Goal: Task Accomplishment & Management: Complete application form

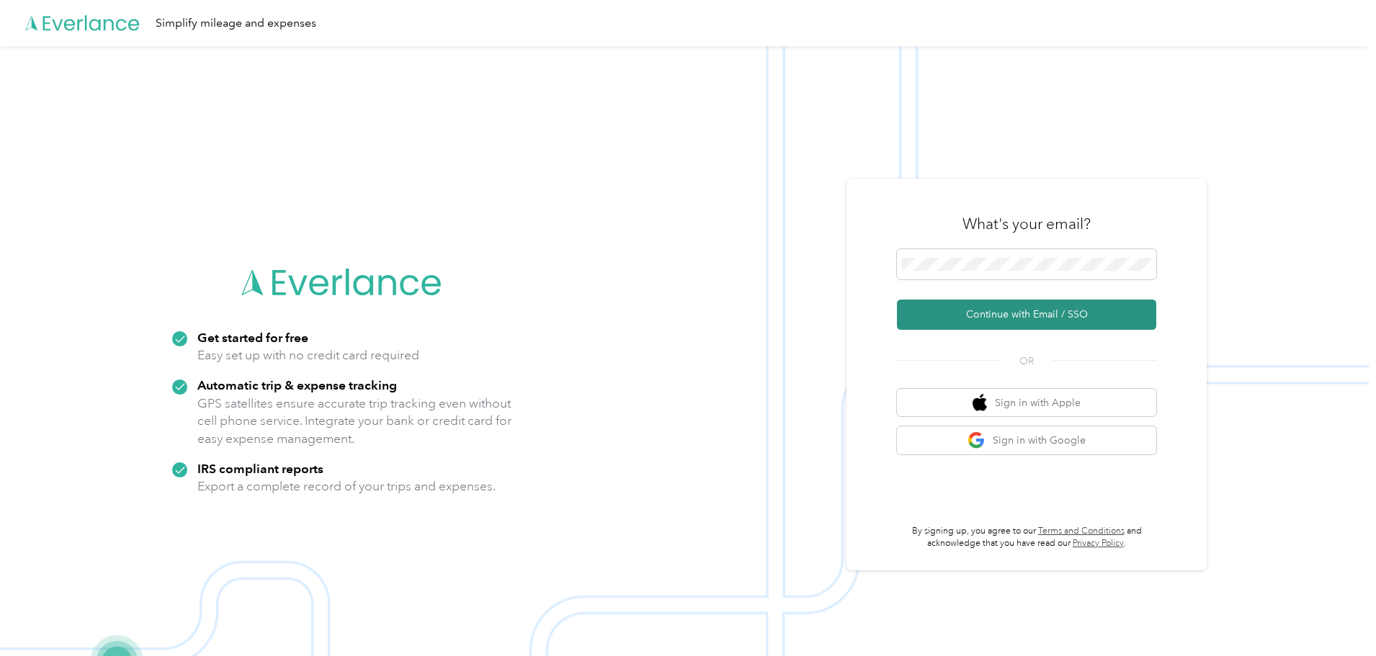
click at [1035, 313] on button "Continue with Email / SSO" at bounding box center [1026, 315] width 259 height 30
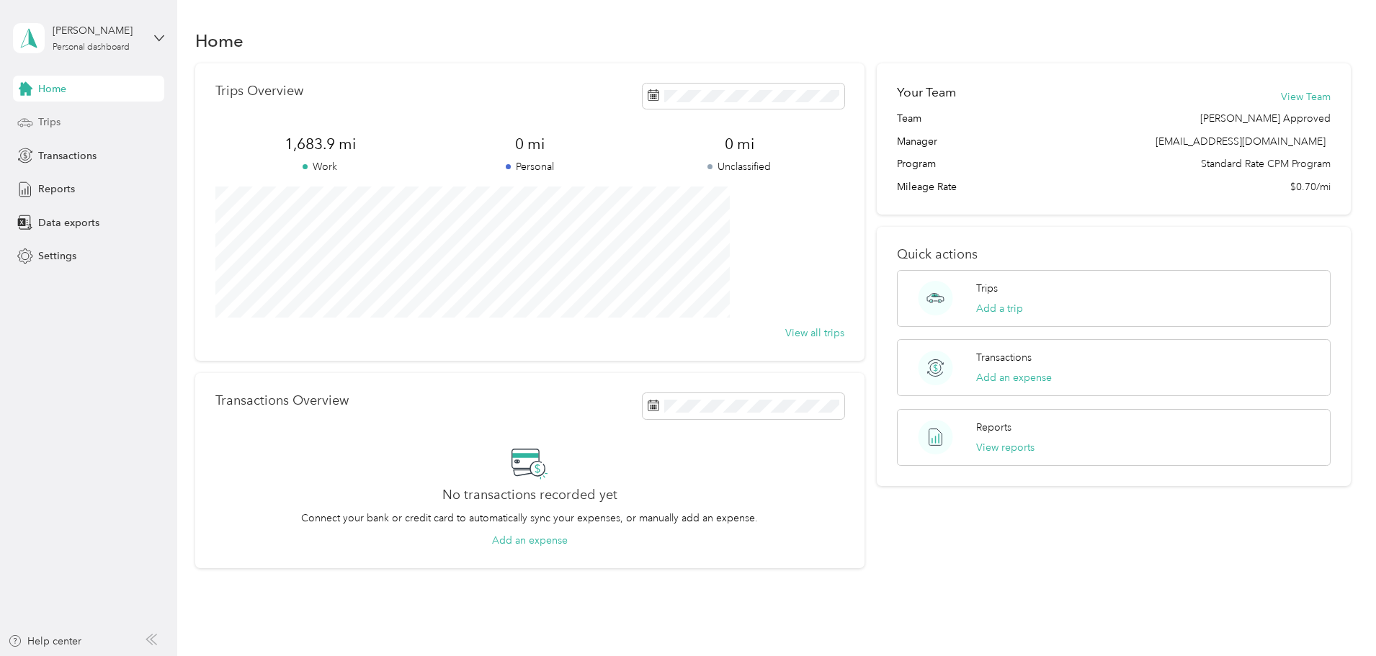
click at [93, 128] on div "Trips" at bounding box center [88, 123] width 151 height 26
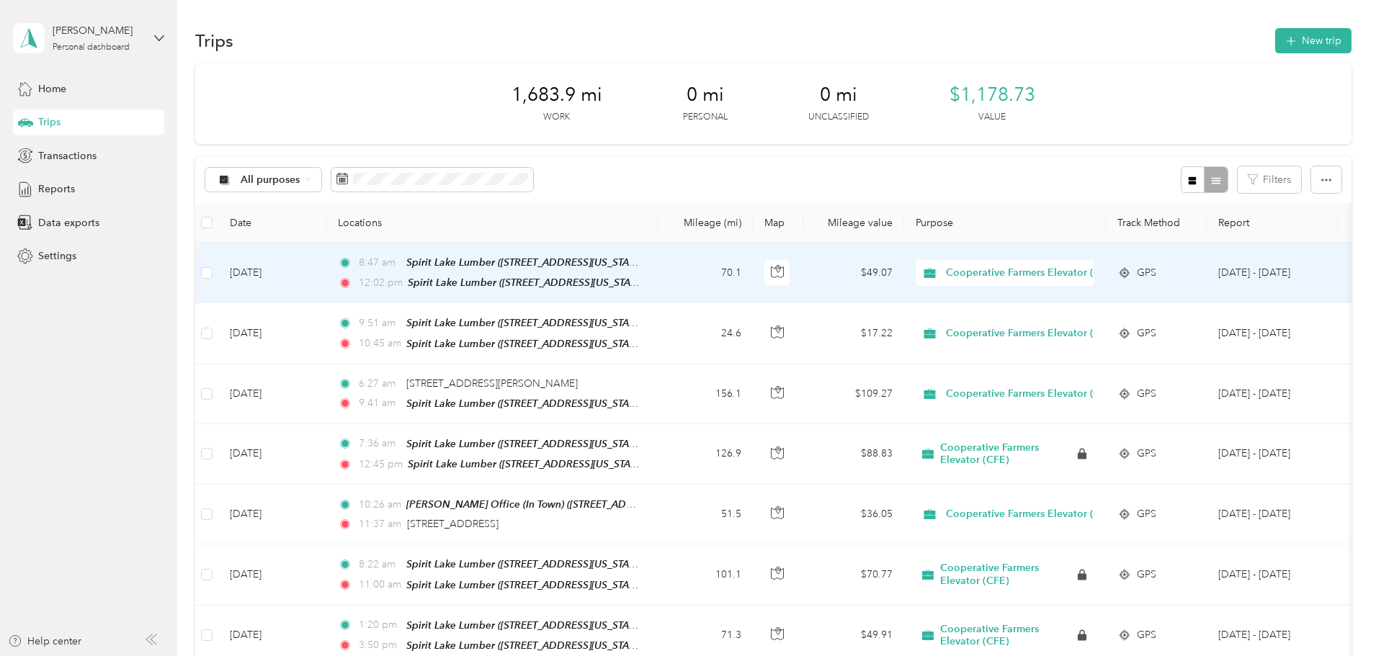
click at [575, 291] on td "8:47 am Spirit Lake Lumber ([STREET_ADDRESS][US_STATE]) 12:02 pm [GEOGRAPHIC_DA…" at bounding box center [491, 273] width 331 height 61
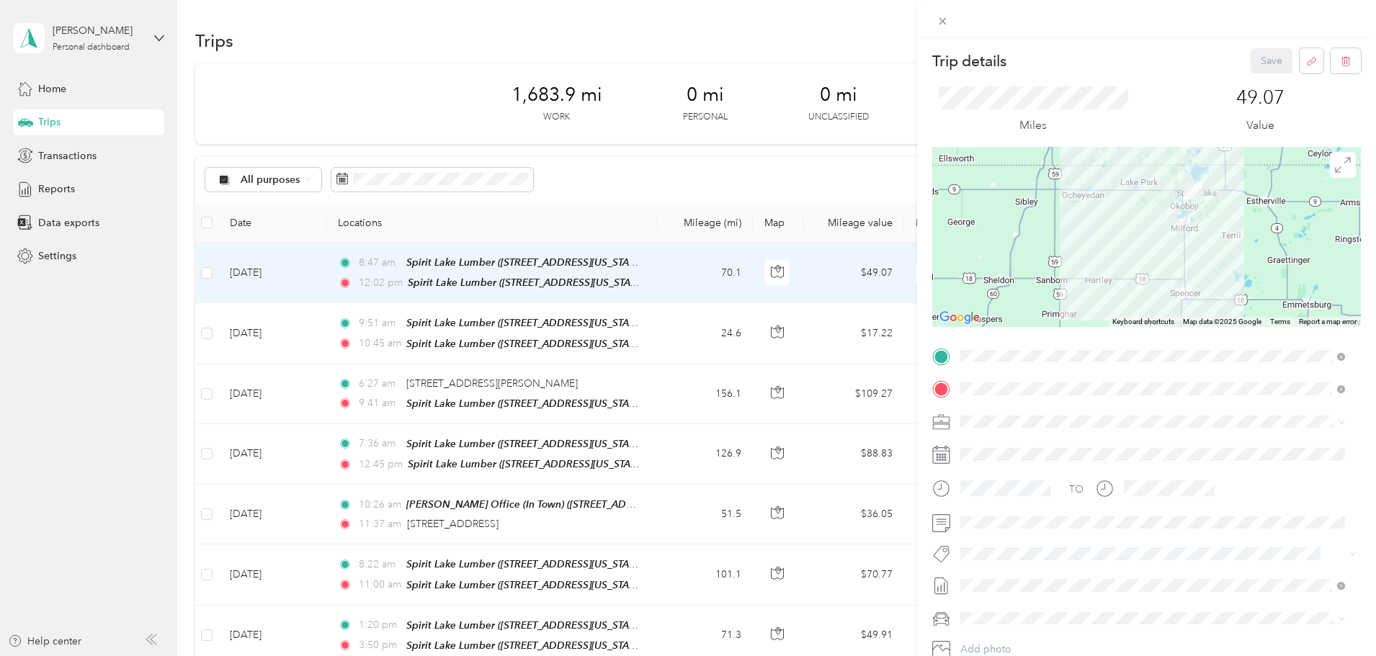
click at [309, 390] on div "Trip details Save This trip cannot be edited because it is either under review,…" at bounding box center [688, 328] width 1376 height 656
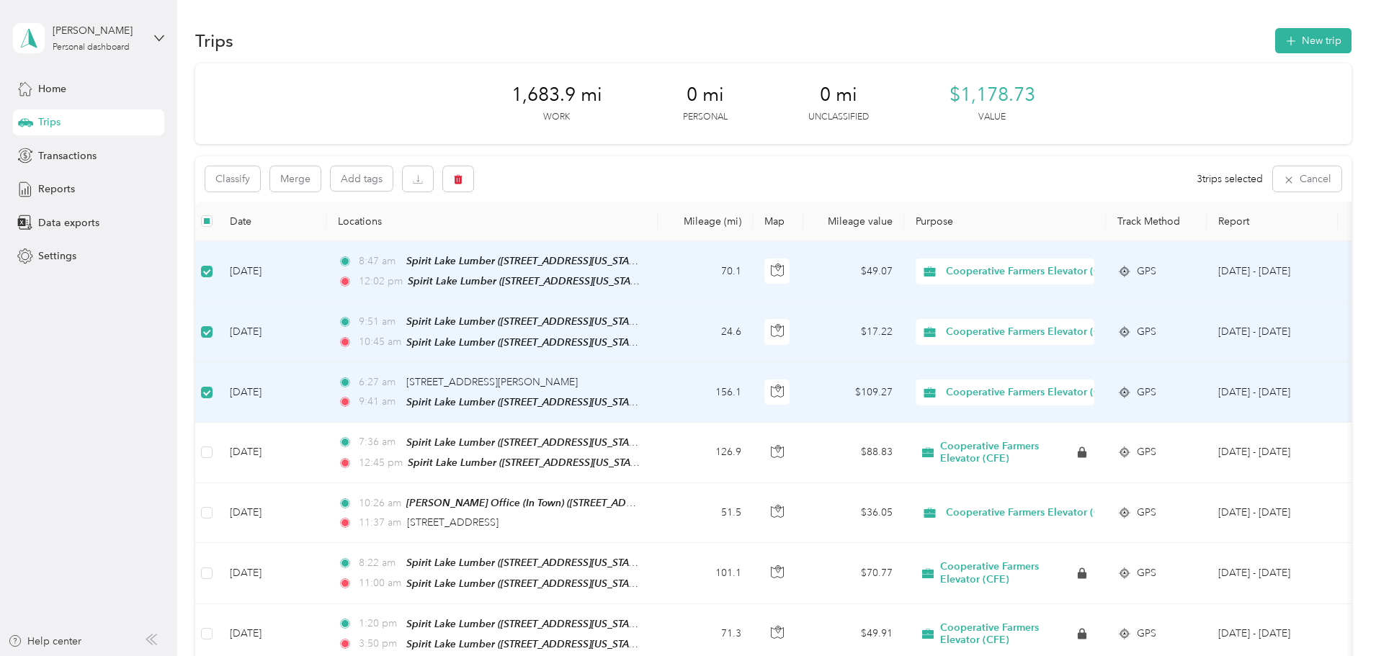
click at [218, 222] on th at bounding box center [206, 222] width 23 height 40
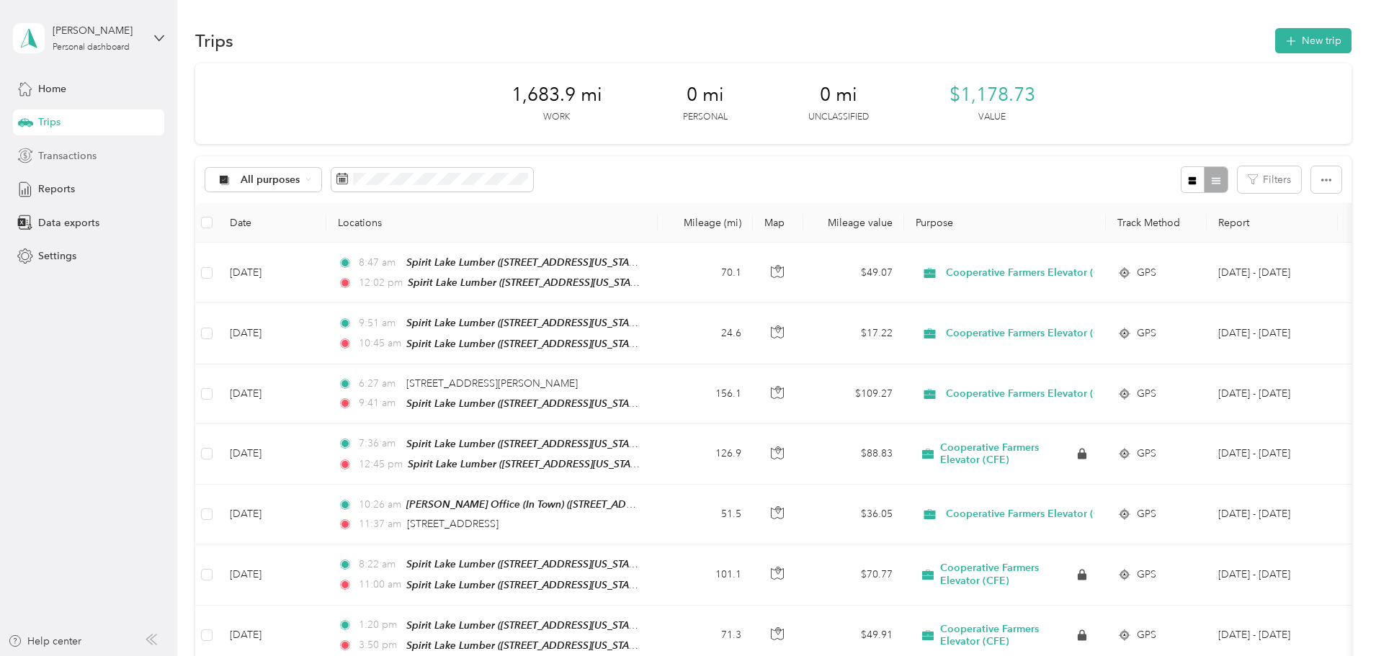
click at [70, 161] on span "Transactions" at bounding box center [67, 155] width 58 height 15
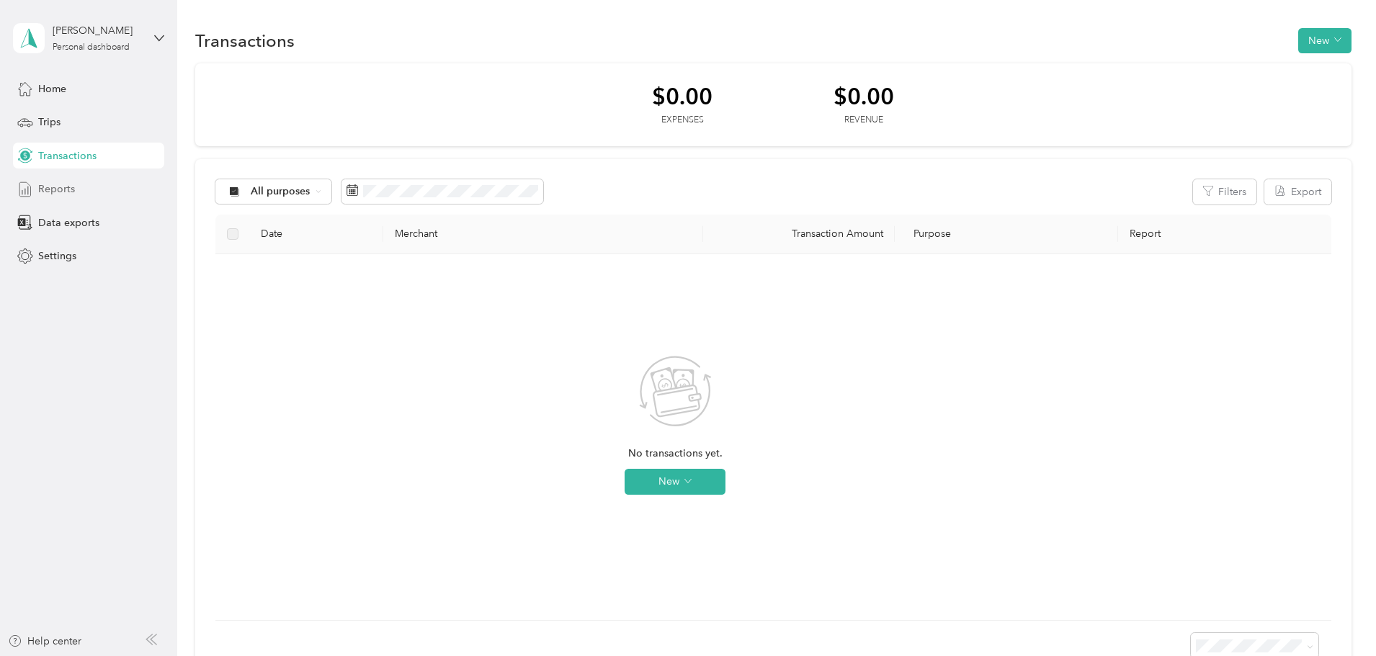
click at [68, 190] on span "Reports" at bounding box center [56, 189] width 37 height 15
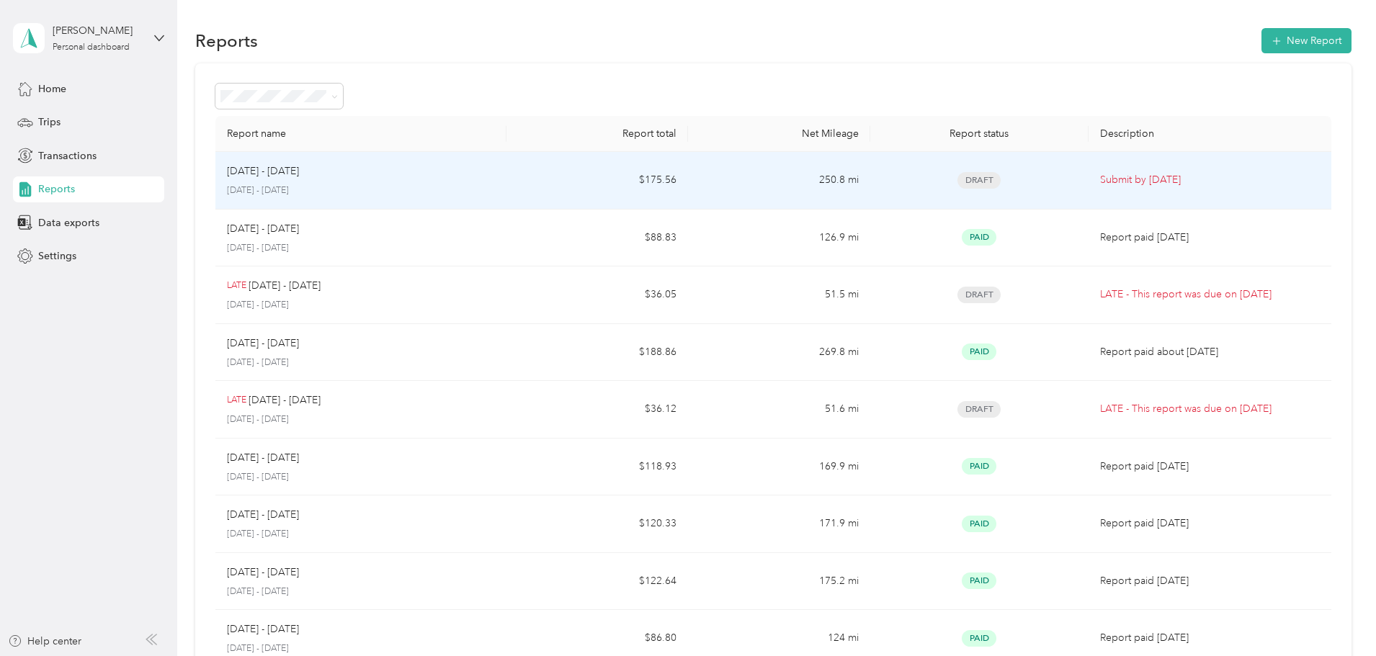
click at [958, 182] on span "Draft" at bounding box center [979, 180] width 43 height 17
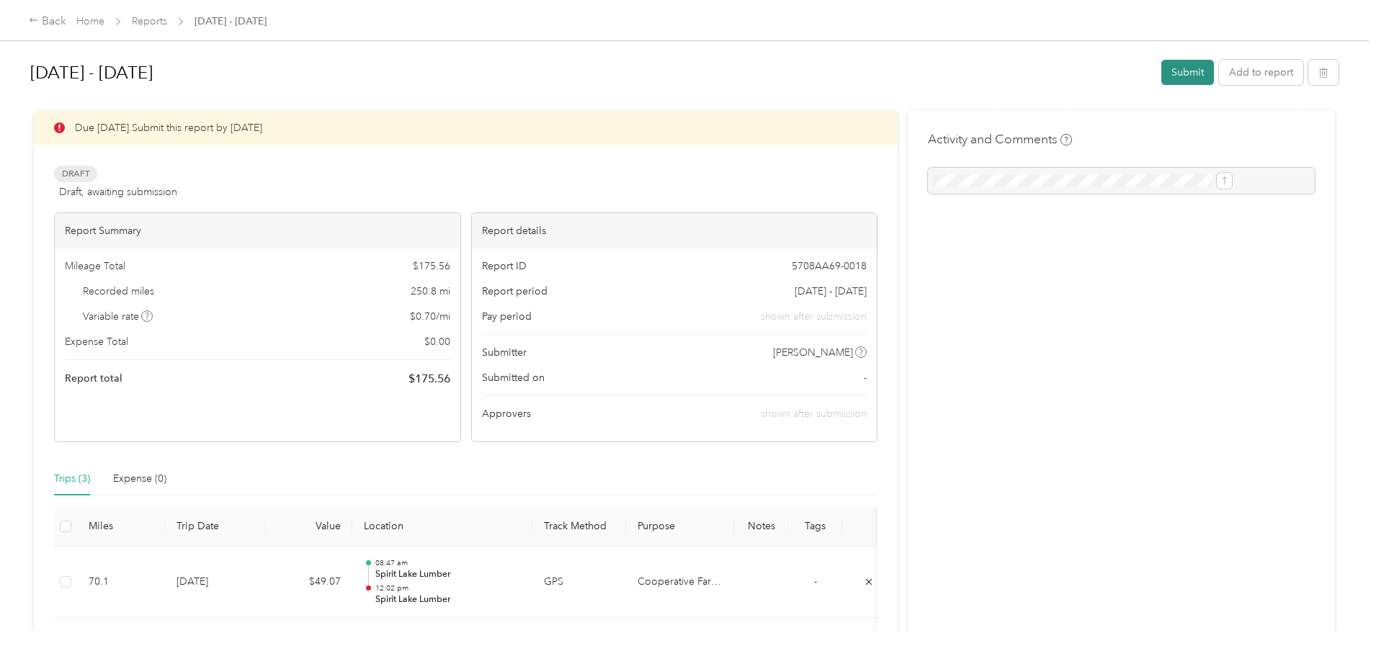
click at [1162, 76] on button "Submit" at bounding box center [1188, 72] width 53 height 25
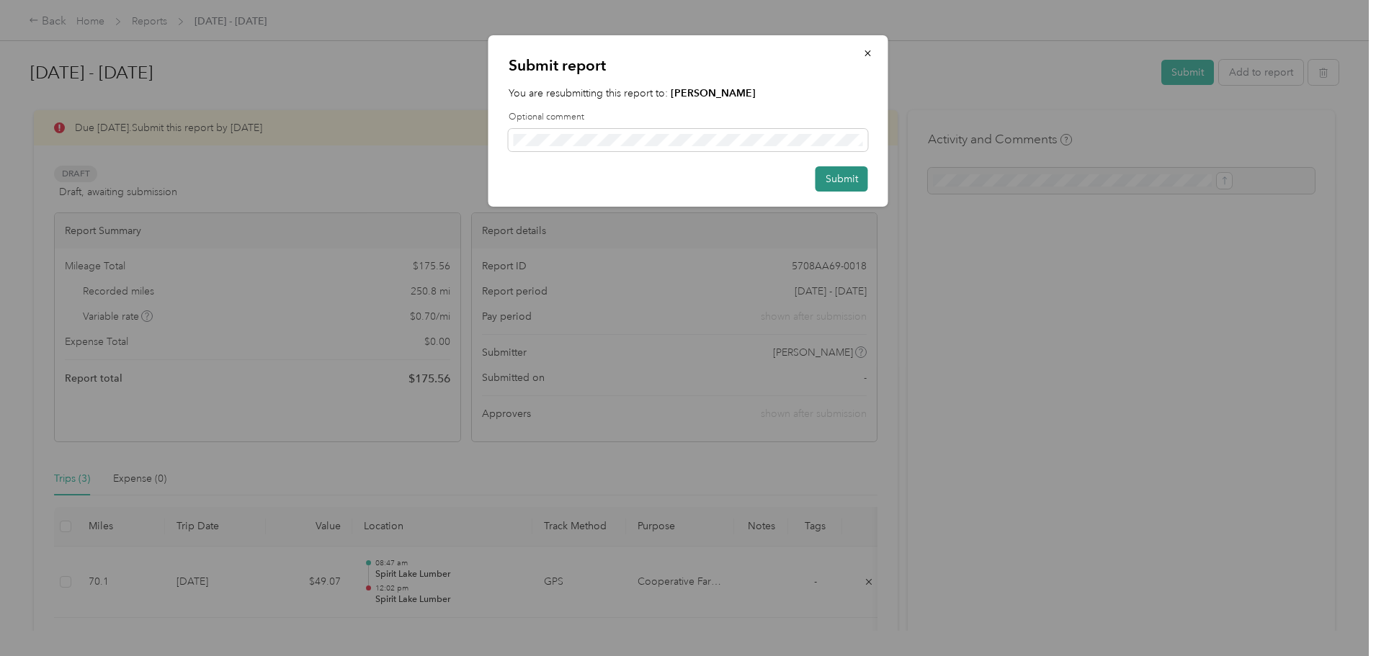
click at [850, 187] on button "Submit" at bounding box center [842, 178] width 53 height 25
